Goal: Task Accomplishment & Management: Complete application form

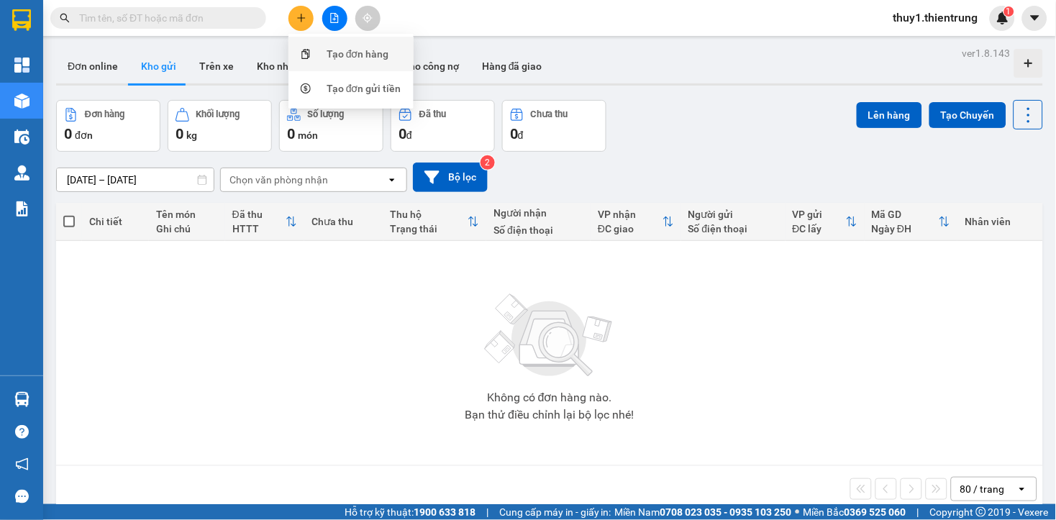
click at [365, 63] on div "Tạo đơn hàng" at bounding box center [351, 53] width 108 height 27
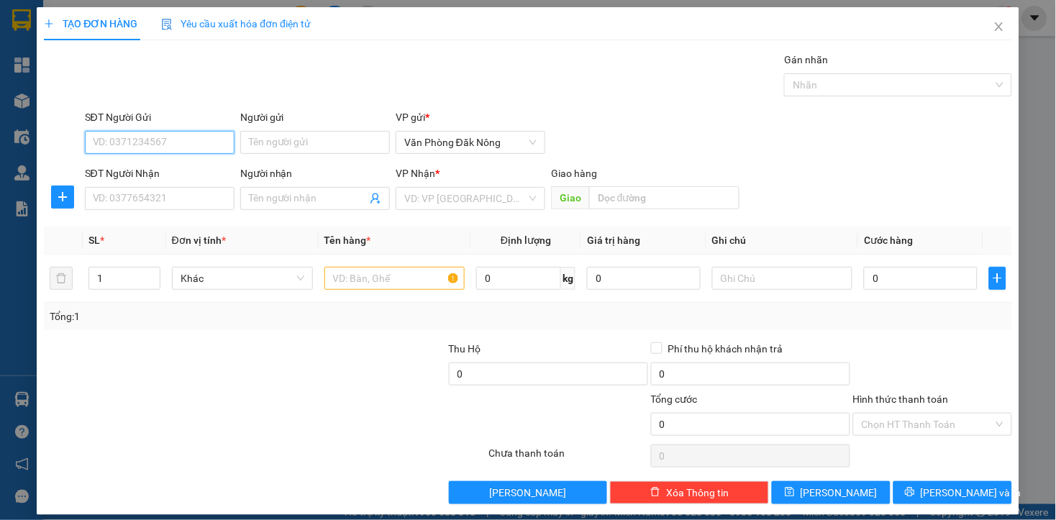
drag, startPoint x: 151, startPoint y: 137, endPoint x: 307, endPoint y: 72, distance: 169.0
click at [151, 132] on input "SĐT Người Gửi" at bounding box center [160, 142] width 150 height 23
click at [148, 132] on input "SĐT Người Gửi" at bounding box center [160, 142] width 150 height 23
type input "0971843737"
click at [124, 174] on div "0971843737" at bounding box center [157, 171] width 131 height 16
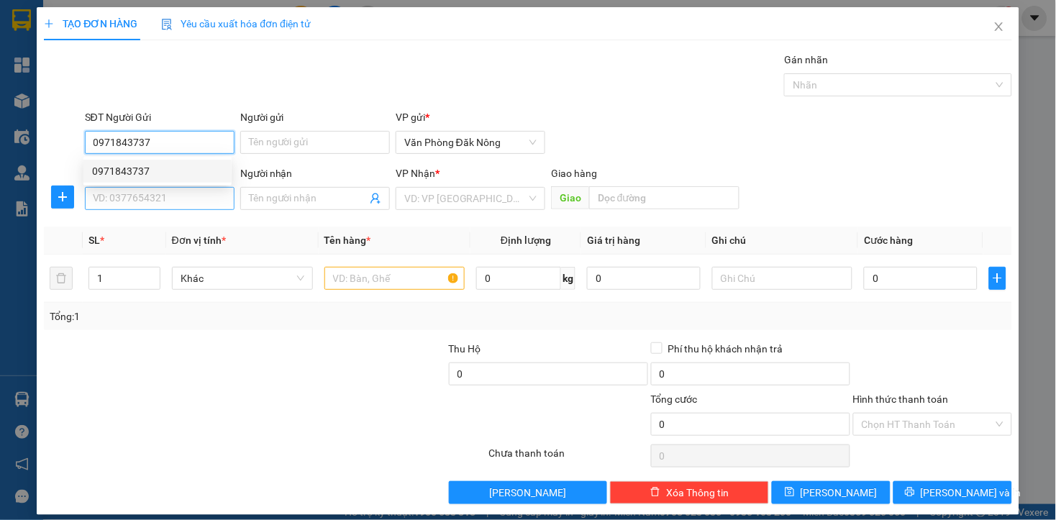
type input "0912211521"
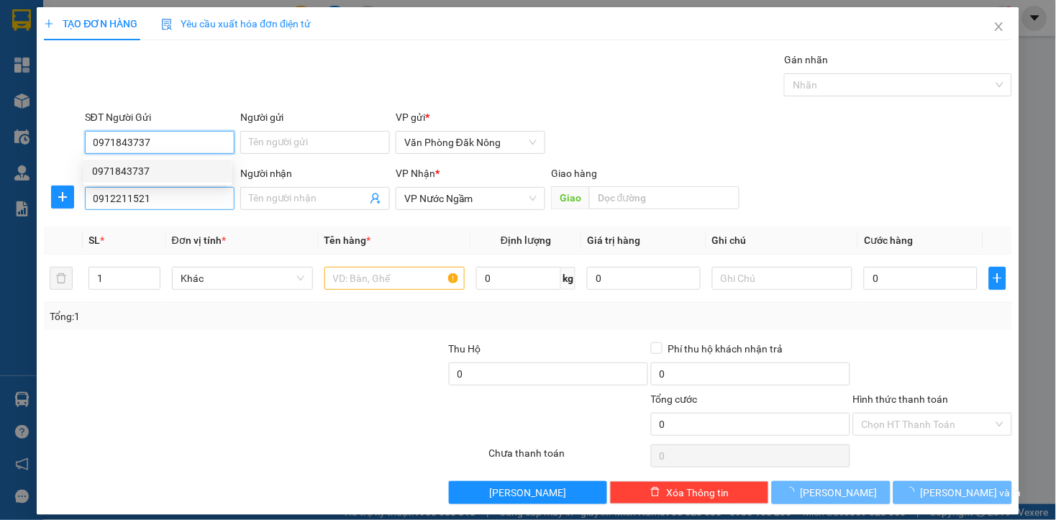
type input "0971843737"
type input "350.000"
click at [180, 209] on input "0912211521" at bounding box center [160, 198] width 150 height 23
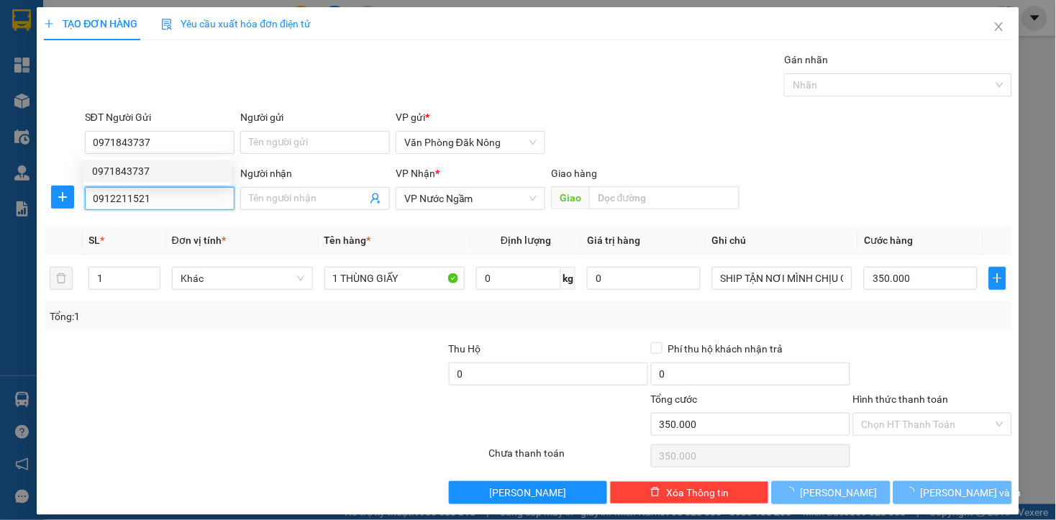
click at [180, 209] on input "0912211521" at bounding box center [160, 198] width 150 height 23
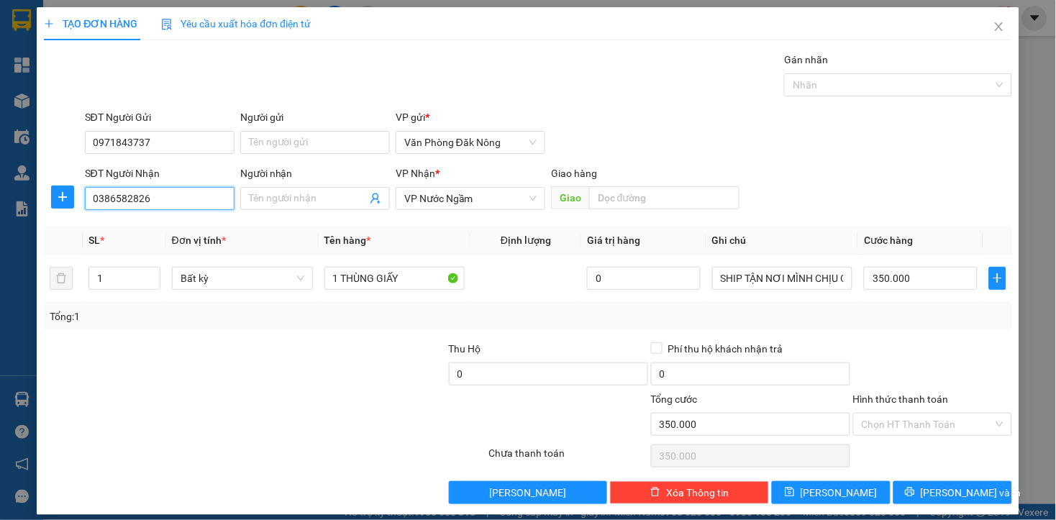
type input "0386582826"
drag, startPoint x: 186, startPoint y: 374, endPoint x: 186, endPoint y: 363, distance: 11.5
click at [186, 375] on div at bounding box center [143, 366] width 202 height 50
click at [298, 206] on input "Người nhận" at bounding box center [308, 199] width 118 height 16
type input "0974475684"
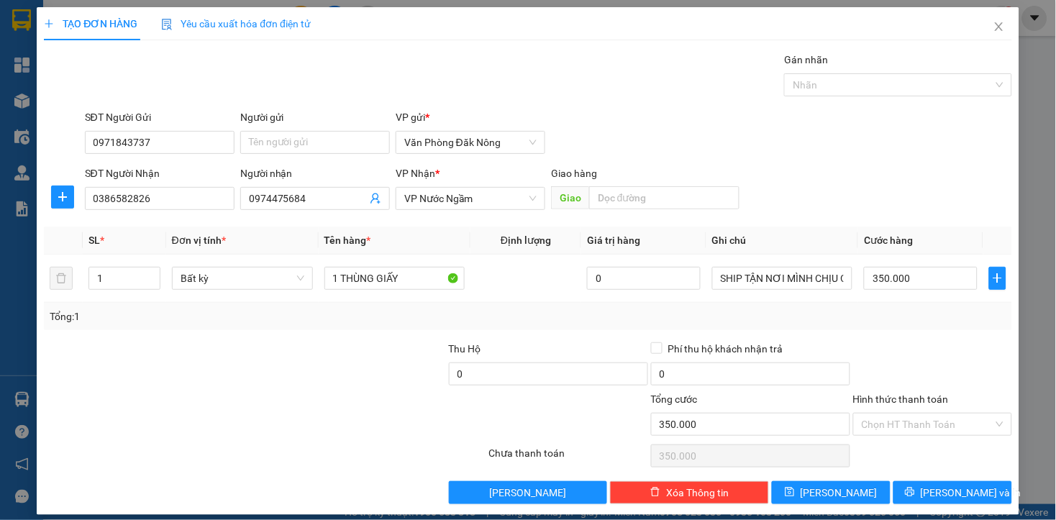
drag, startPoint x: 279, startPoint y: 430, endPoint x: 568, endPoint y: 223, distance: 355.8
click at [283, 430] on div at bounding box center [183, 416] width 283 height 50
click at [624, 183] on div "Giao hàng" at bounding box center [645, 176] width 188 height 22
click at [624, 192] on input "text" at bounding box center [664, 197] width 150 height 23
type input "HOÀN LÃO"
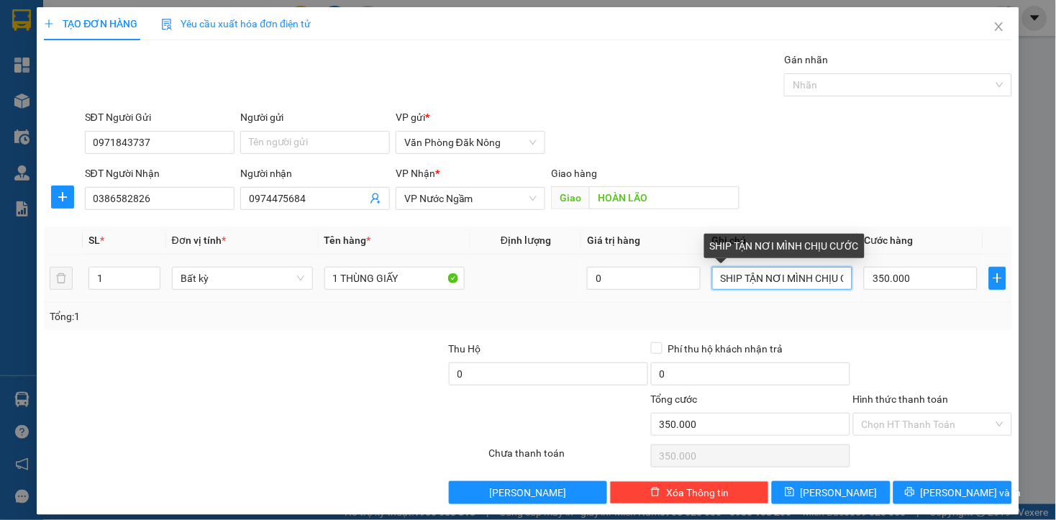
scroll to position [0, 27]
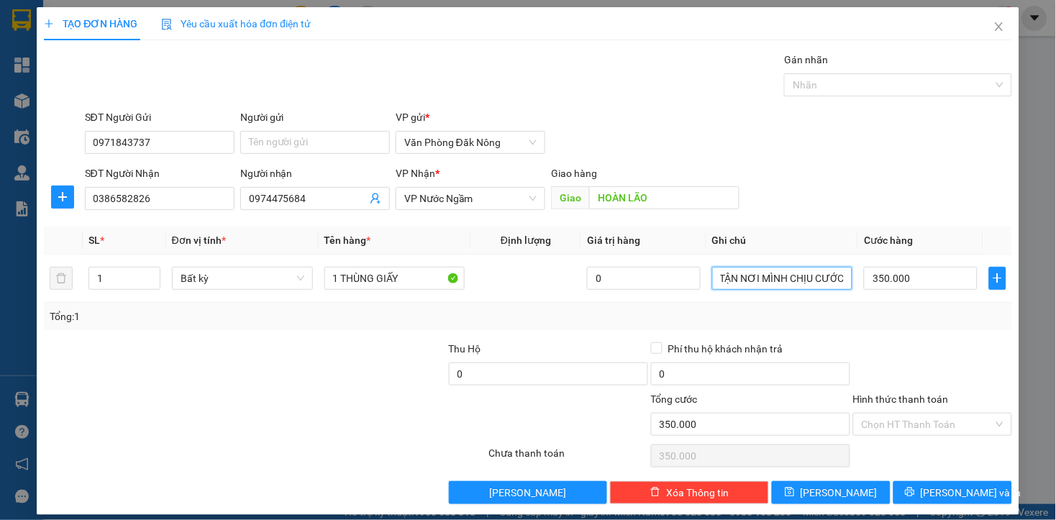
drag, startPoint x: 713, startPoint y: 284, endPoint x: 1055, endPoint y: 351, distance: 348.9
click at [1055, 351] on div "TẠO ĐƠN HÀNG Yêu cầu xuất hóa đơn điện tử Transit Pickup Surcharge Ids Transit …" at bounding box center [528, 260] width 1056 height 520
click at [927, 281] on input "350.000" at bounding box center [920, 278] width 113 height 23
type input "2"
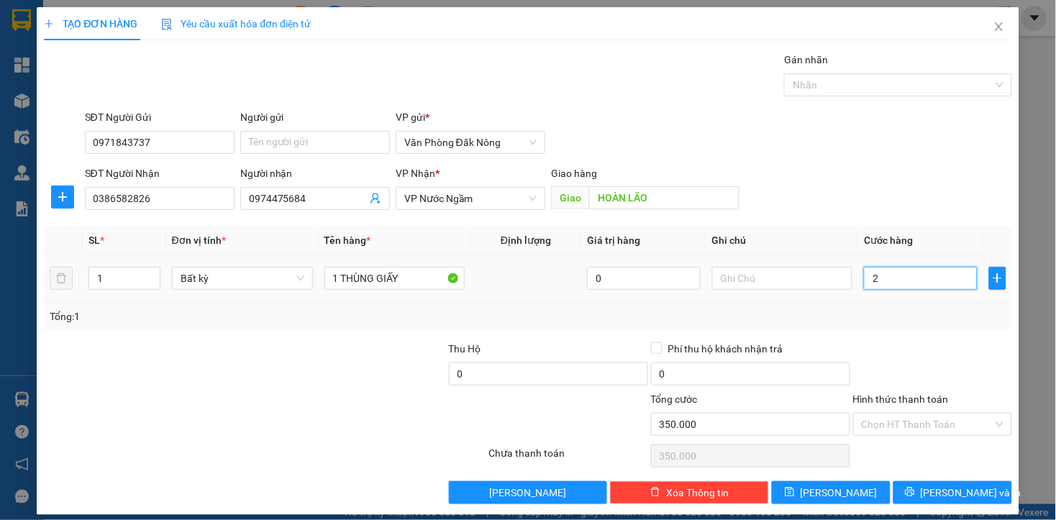
type input "2"
type input "25"
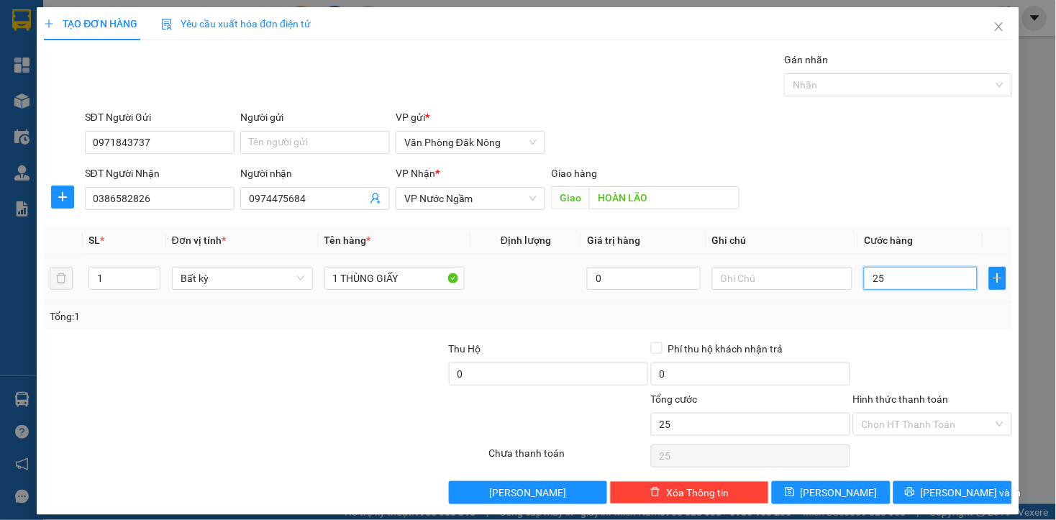
type input "250"
type input "2.500"
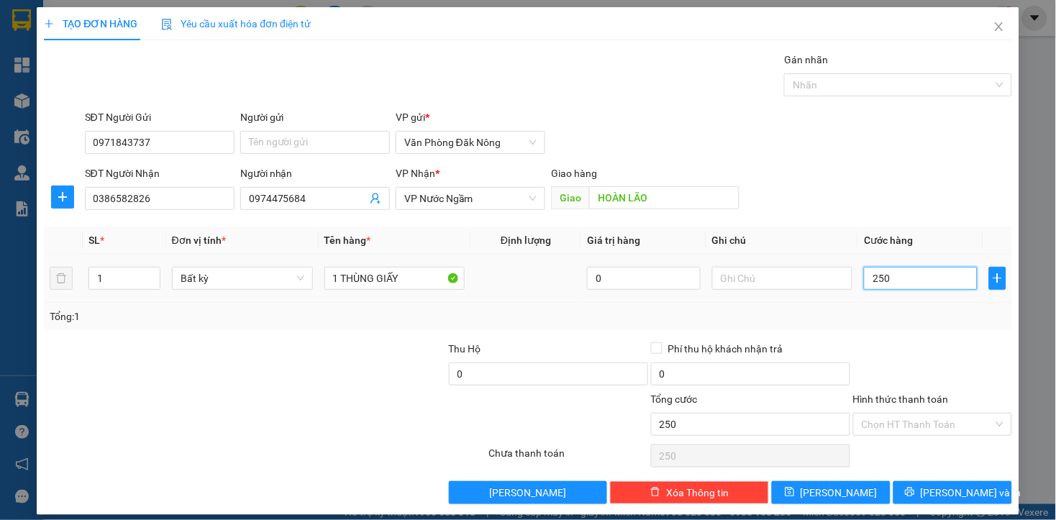
type input "2.500"
type input "25.000"
type input "250.000"
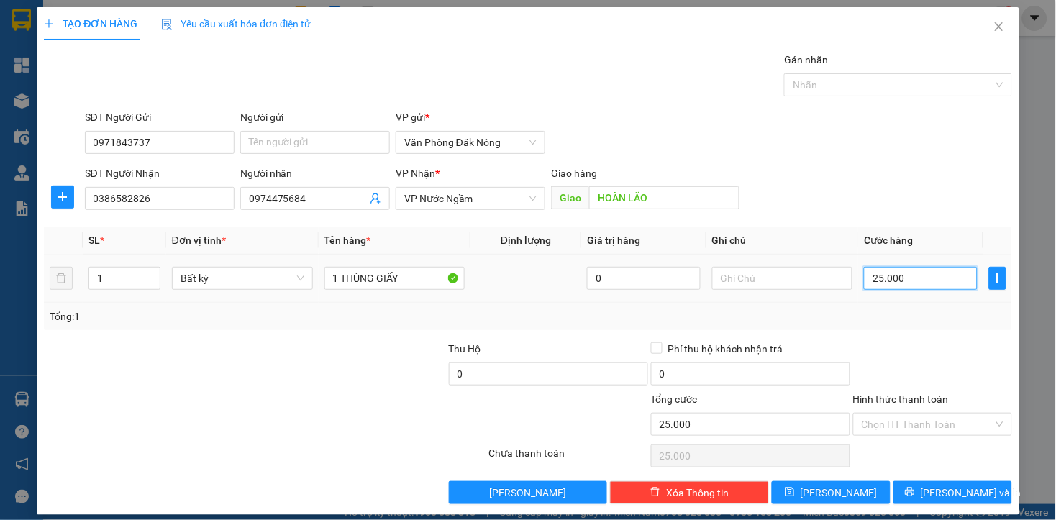
type input "250.000"
click at [937, 341] on div at bounding box center [933, 366] width 162 height 50
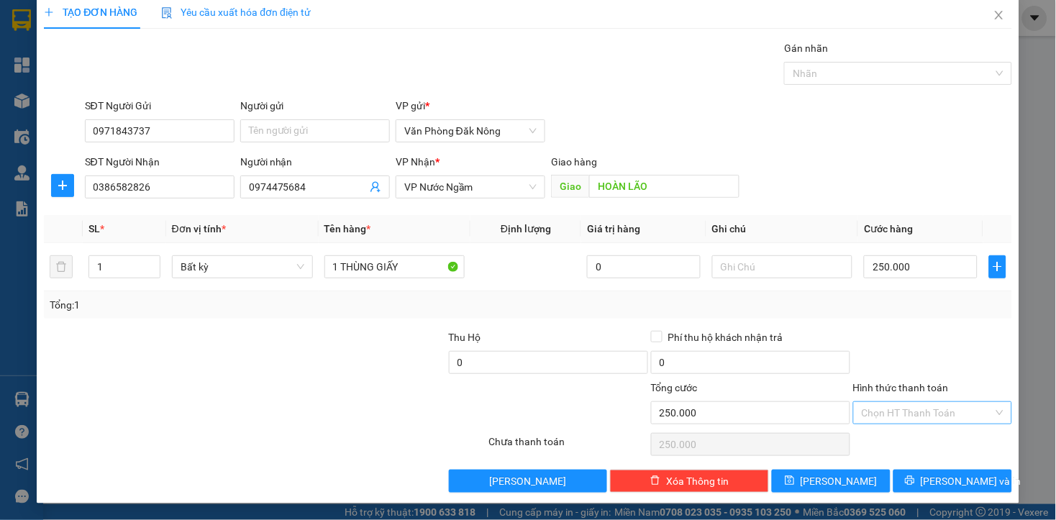
click at [914, 412] on input "Hình thức thanh toán" at bounding box center [928, 413] width 132 height 22
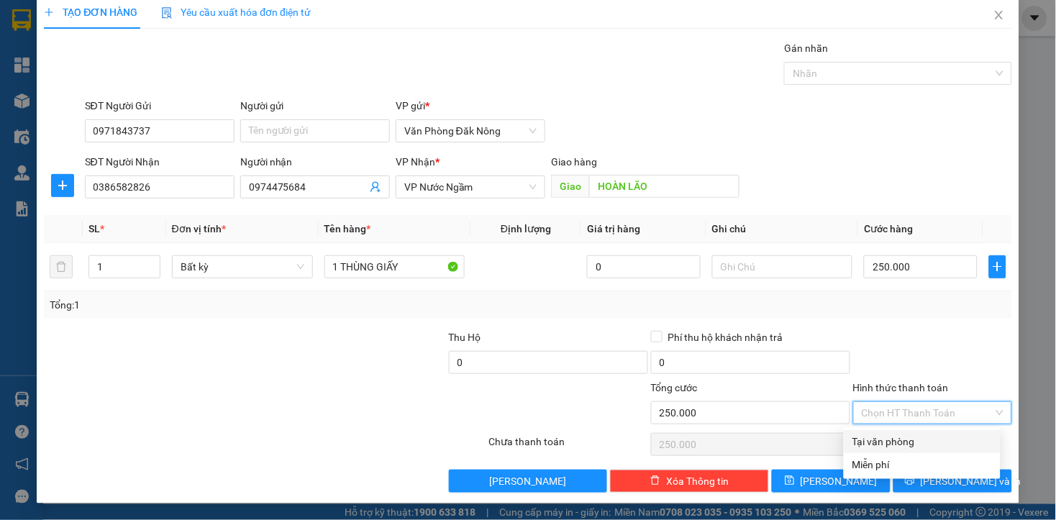
click at [906, 443] on div "Tại văn phòng" at bounding box center [923, 442] width 140 height 16
type input "0"
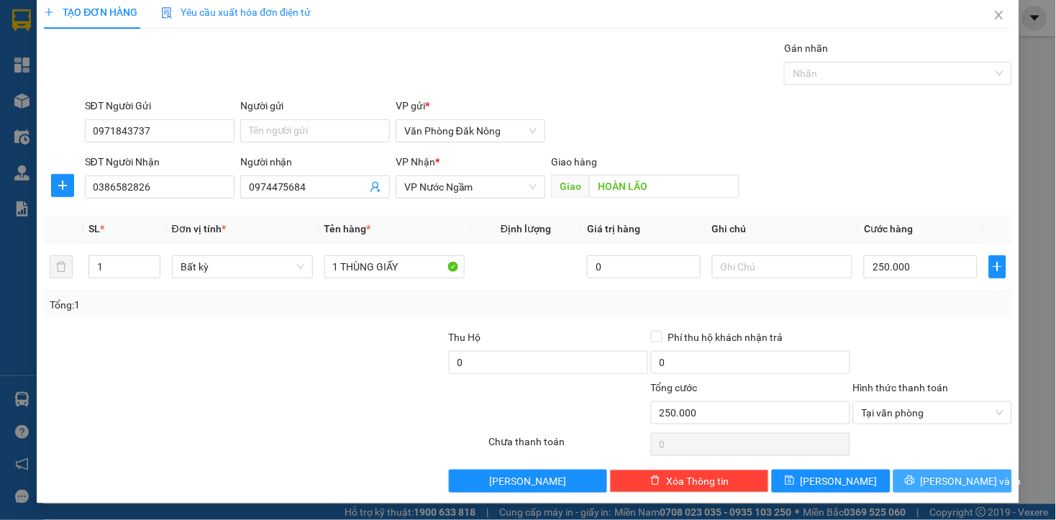
click at [941, 488] on span "[PERSON_NAME] và In" at bounding box center [971, 481] width 101 height 16
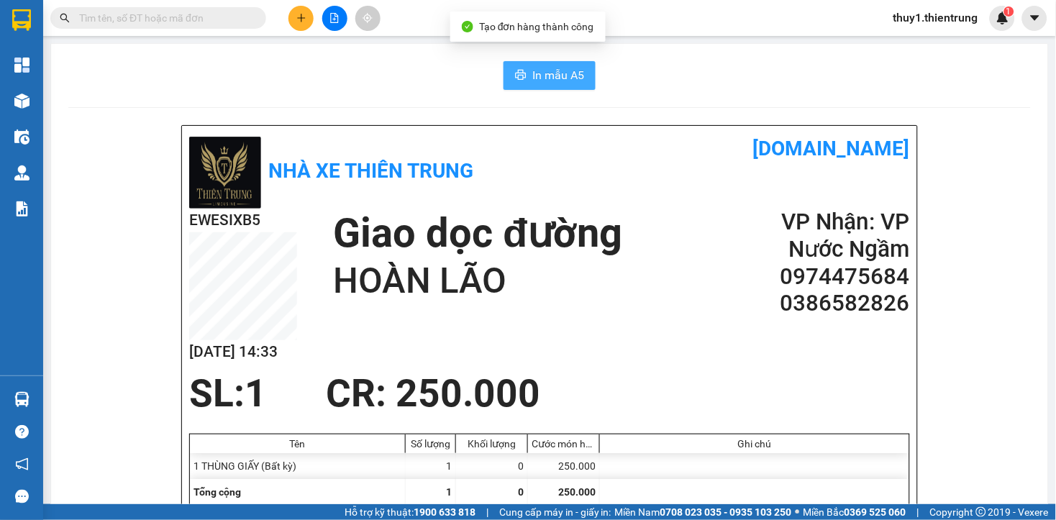
drag, startPoint x: 553, startPoint y: 68, endPoint x: 840, endPoint y: 293, distance: 365.0
click at [554, 68] on span "In mẫu A5" at bounding box center [558, 75] width 52 height 18
drag, startPoint x: 645, startPoint y: 387, endPoint x: 411, endPoint y: 486, distance: 253.7
click at [642, 388] on div "SL: 1 CR : 250.000" at bounding box center [541, 393] width 721 height 43
drag, startPoint x: 583, startPoint y: 341, endPoint x: 134, endPoint y: 224, distance: 464.0
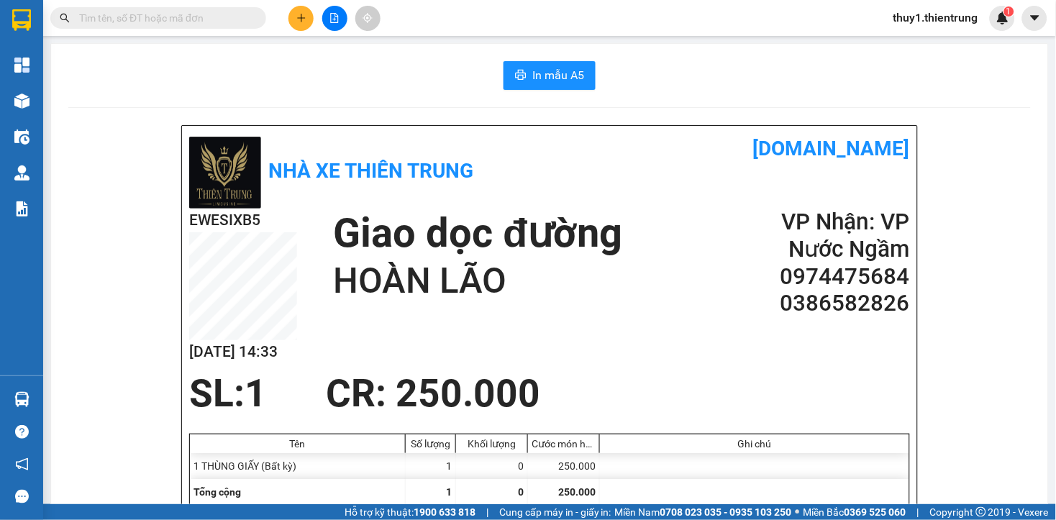
click at [570, 337] on div "EWESIXB5 [DATE] 14:33 Giao dọc đường HOÀN LÃO VP Nhận: VP Nước Ngầm 097447568…" at bounding box center [549, 290] width 721 height 163
click at [555, 285] on h1 "HOÀN LÃO" at bounding box center [477, 281] width 289 height 46
click at [406, 107] on div at bounding box center [549, 107] width 963 height 1
